Goal: Task Accomplishment & Management: Use online tool/utility

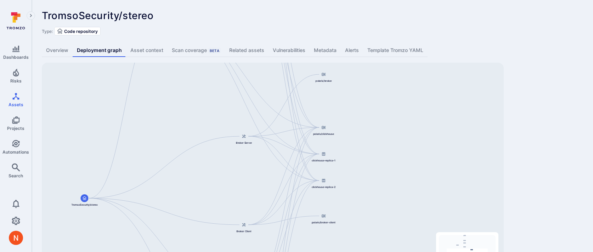
scroll to position [44, 0]
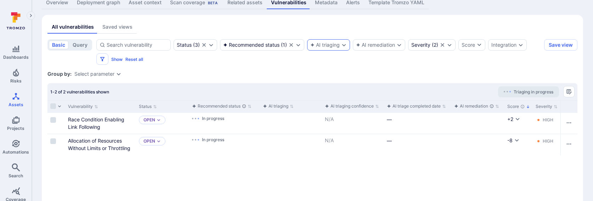
scroll to position [61, 0]
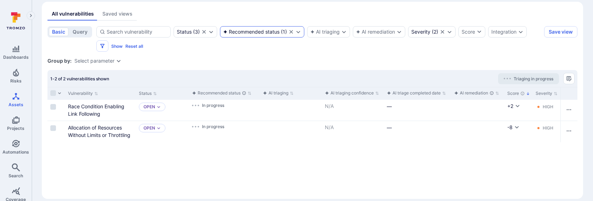
click at [291, 31] on icon "Clear selection" at bounding box center [291, 32] width 6 height 6
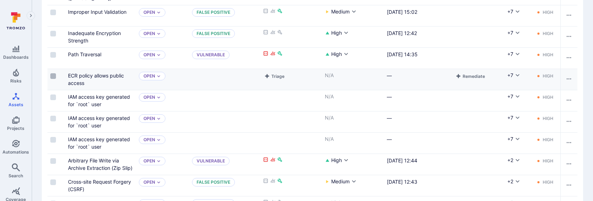
click at [51, 75] on input "Select row" at bounding box center [53, 76] width 6 height 6
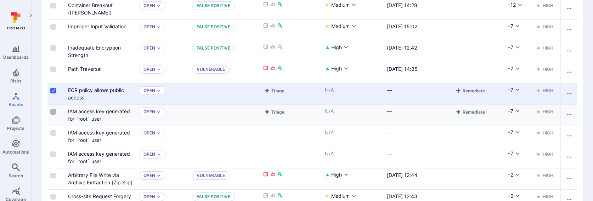
click at [52, 109] on input "Select row" at bounding box center [53, 112] width 6 height 6
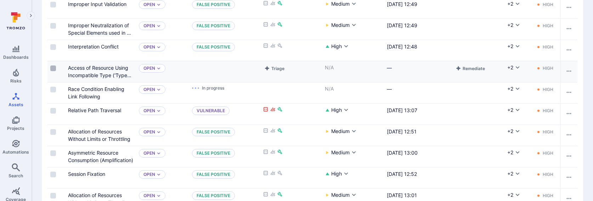
click at [56, 69] on input "Select row" at bounding box center [53, 69] width 6 height 6
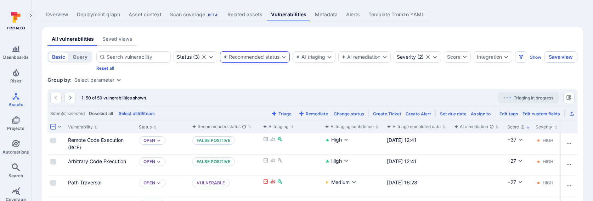
scroll to position [78, 0]
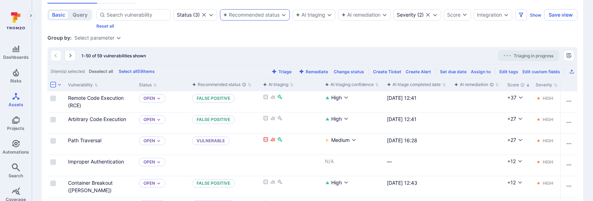
click at [54, 84] on input "Select all rows" at bounding box center [53, 85] width 6 height 6
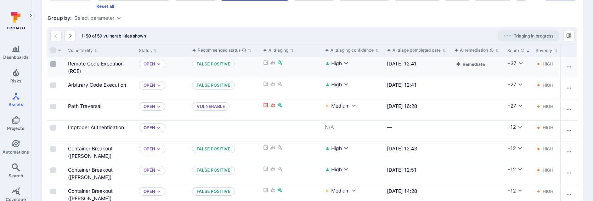
scroll to position [108, 0]
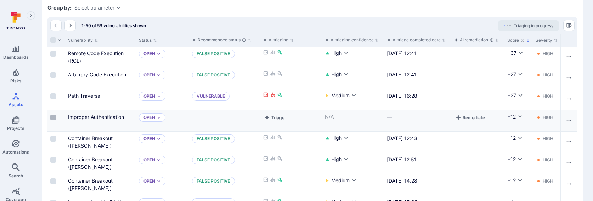
click at [51, 118] on input "Select row" at bounding box center [53, 118] width 6 height 6
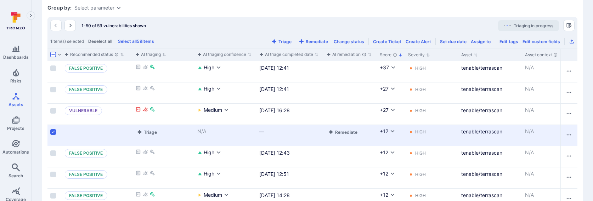
scroll to position [0, 250]
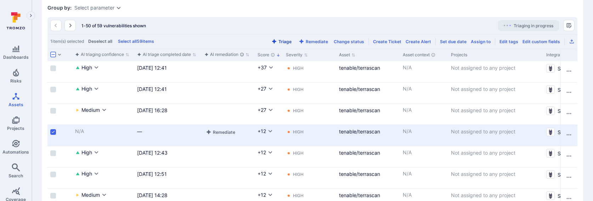
click at [286, 40] on button "Triage" at bounding box center [281, 41] width 23 height 5
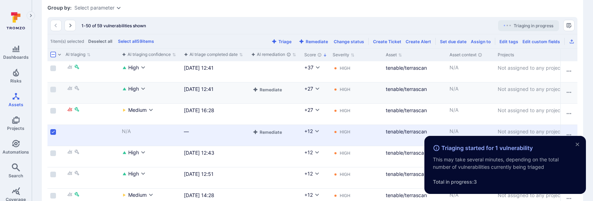
scroll to position [0, 0]
